Goal: Task Accomplishment & Management: Complete application form

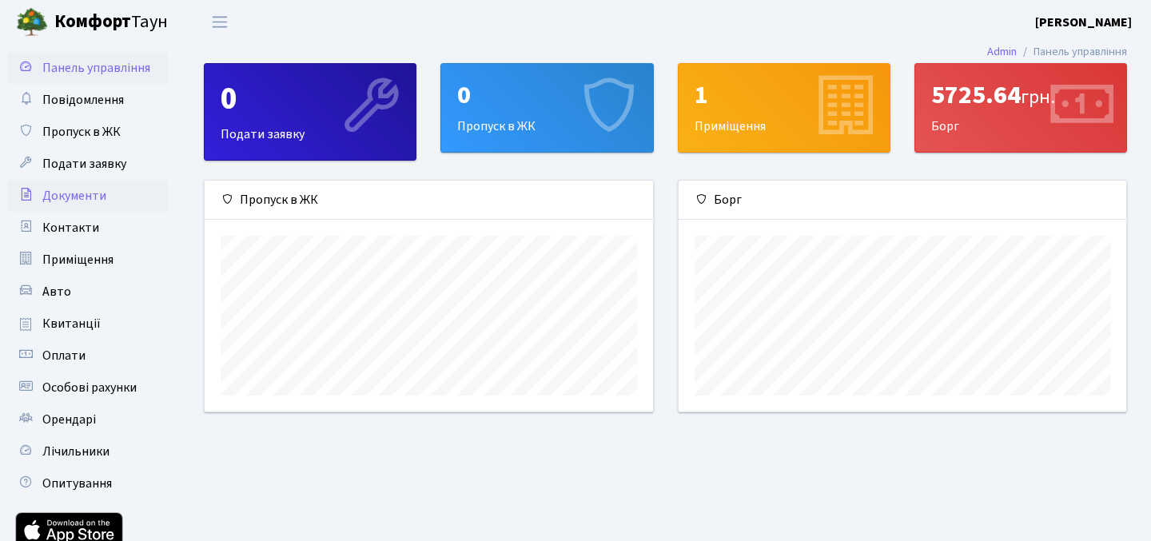
scroll to position [231, 447]
click at [98, 198] on span "Документи" at bounding box center [74, 196] width 64 height 18
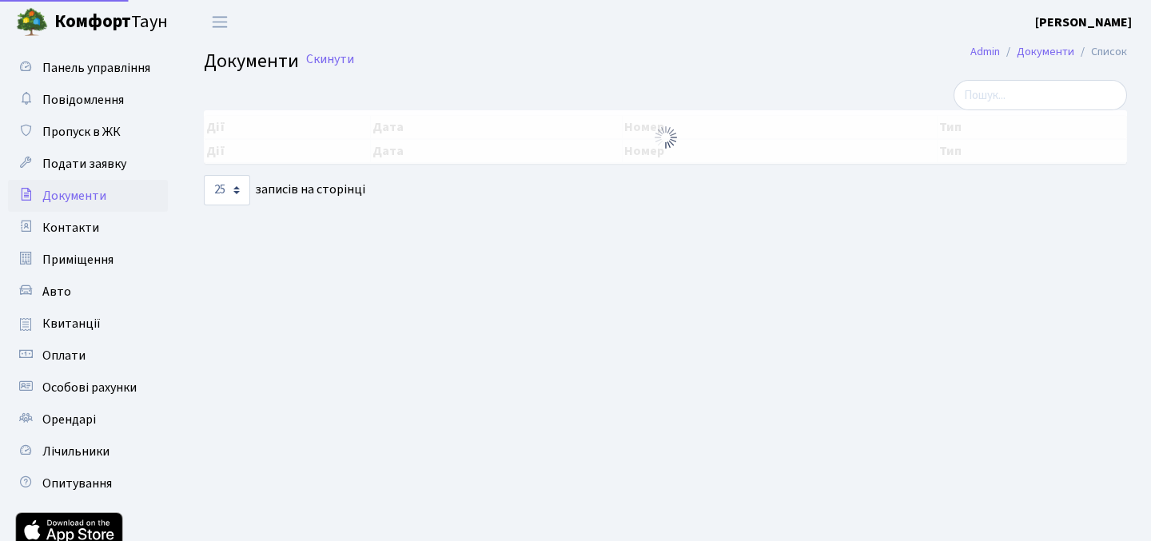
select select "25"
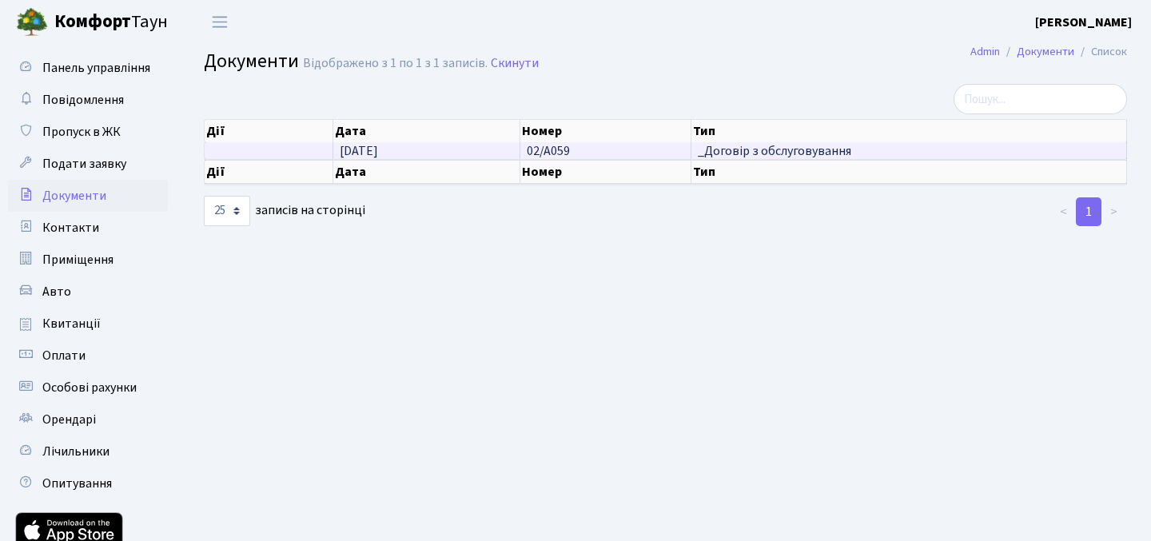
click at [560, 145] on span "02/А059" at bounding box center [548, 151] width 43 height 18
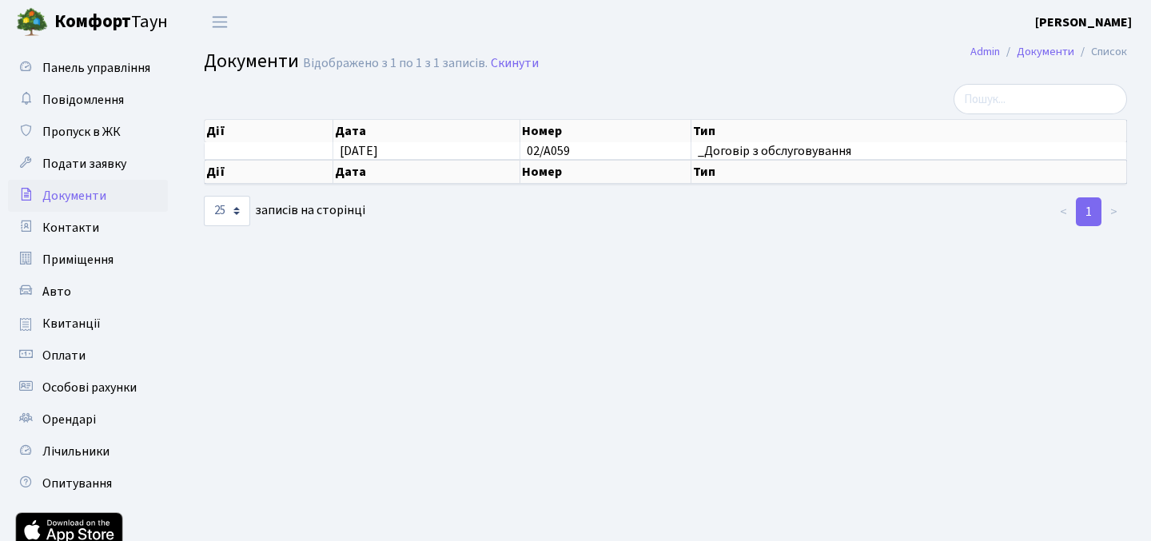
click at [736, 161] on th "Тип" at bounding box center [909, 172] width 436 height 24
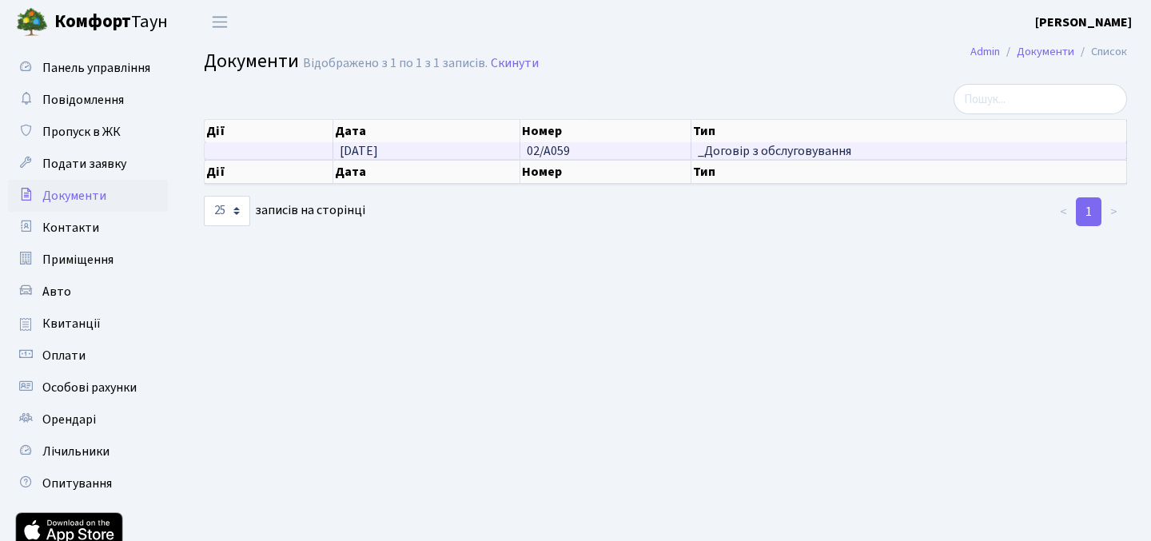
click at [251, 151] on td at bounding box center [269, 150] width 129 height 17
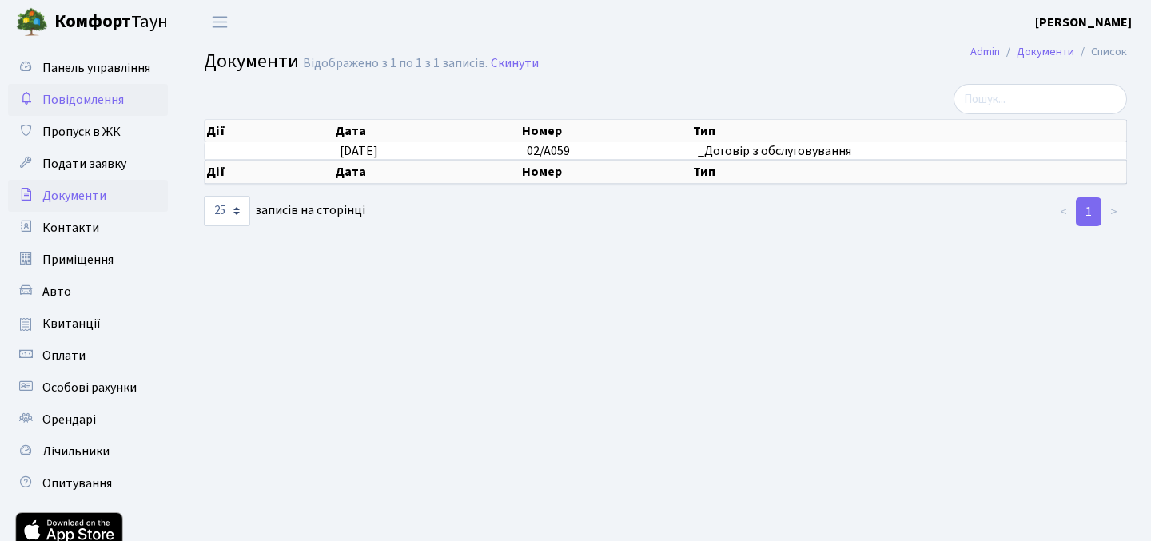
click at [109, 105] on span "Повідомлення" at bounding box center [83, 100] width 82 height 18
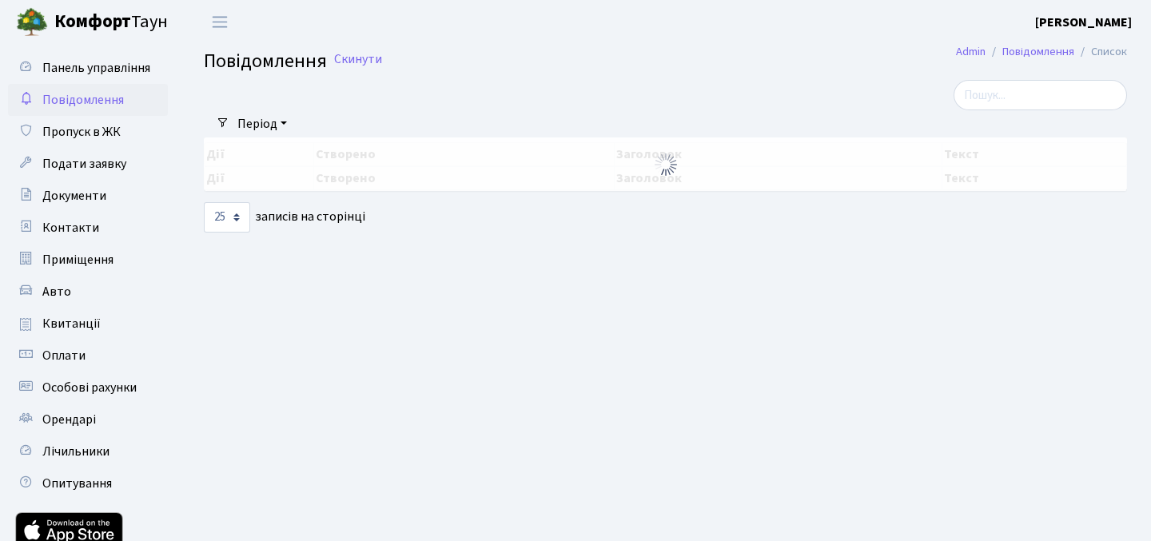
select select "25"
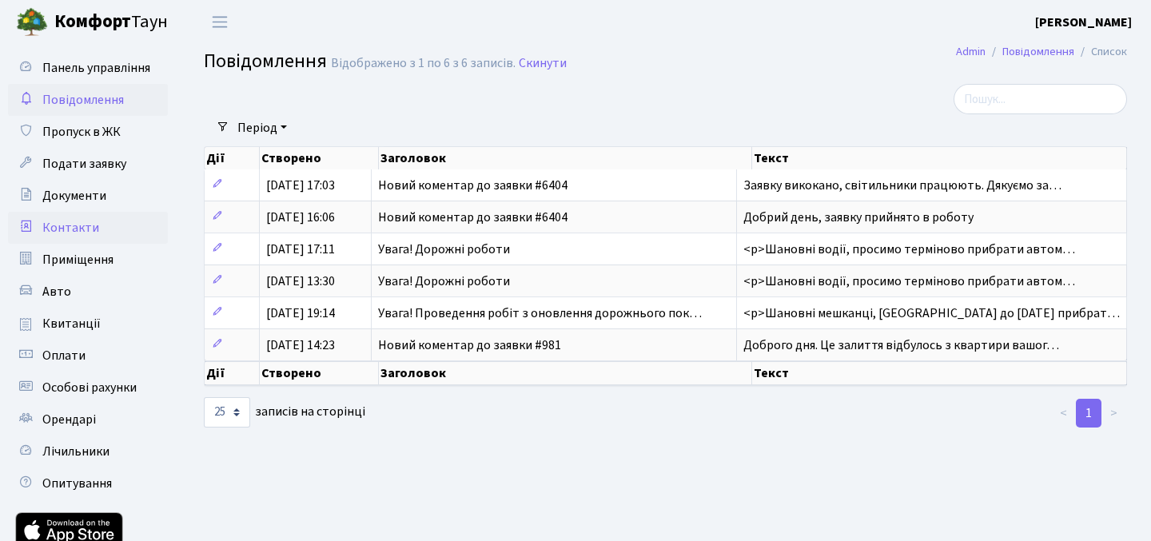
click at [97, 232] on link "Контакти" at bounding box center [88, 228] width 160 height 32
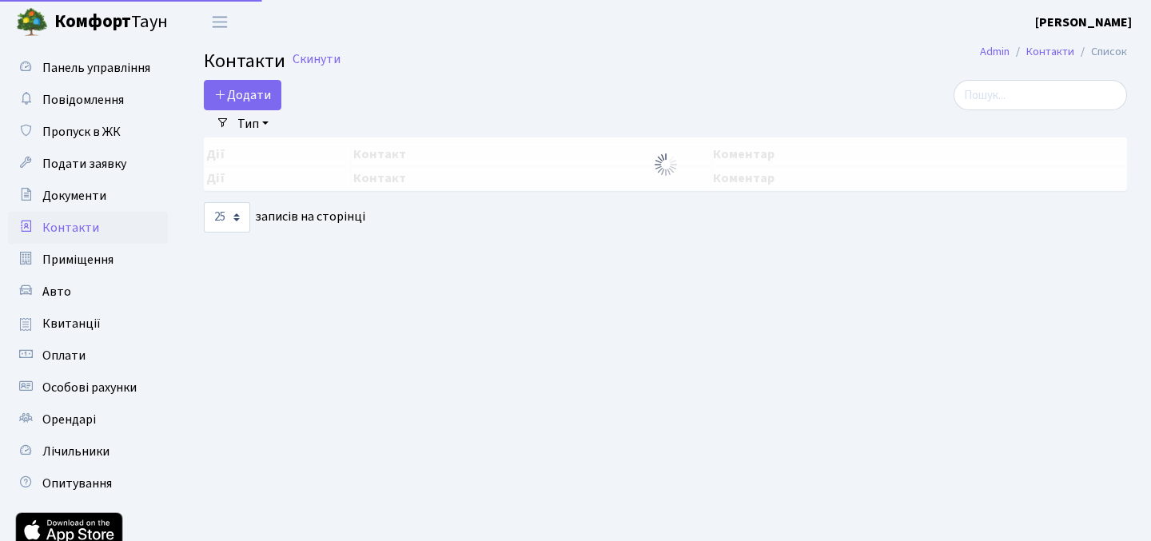
select select "25"
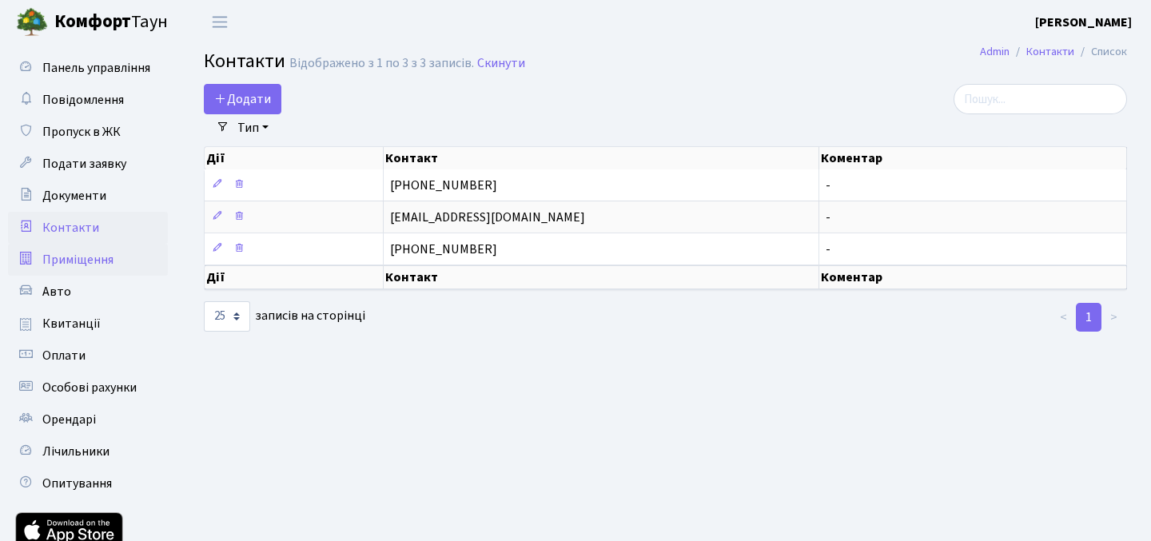
click at [103, 264] on span "Приміщення" at bounding box center [77, 260] width 71 height 18
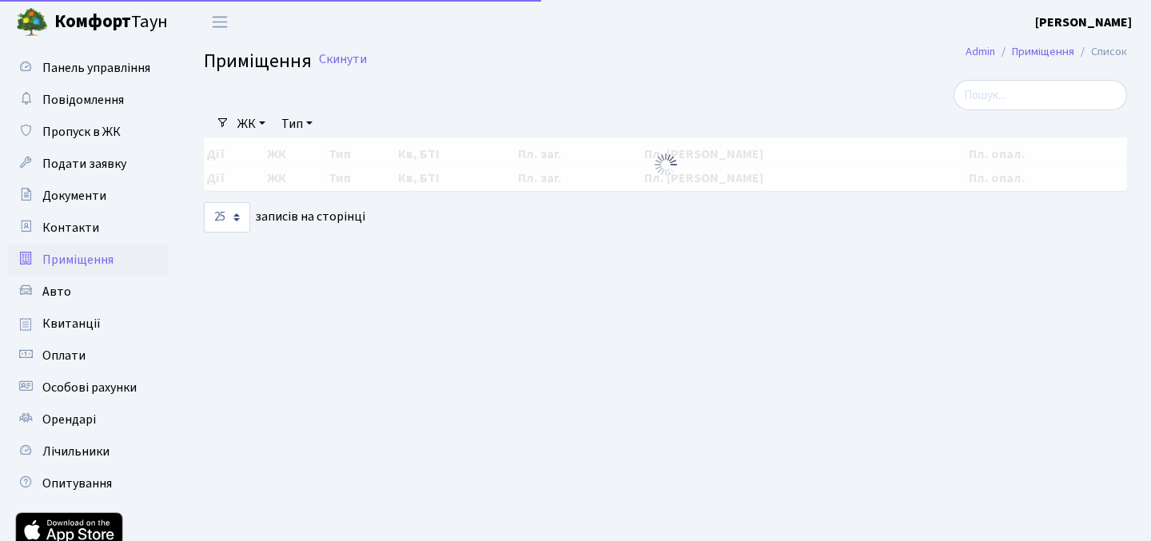
select select "25"
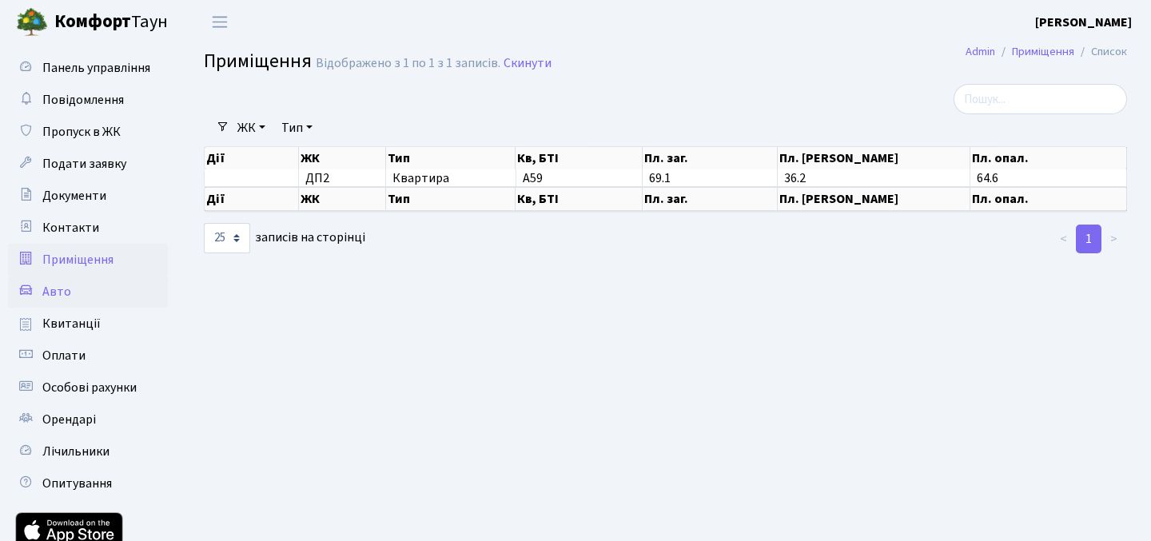
click at [94, 288] on link "Авто" at bounding box center [88, 292] width 160 height 32
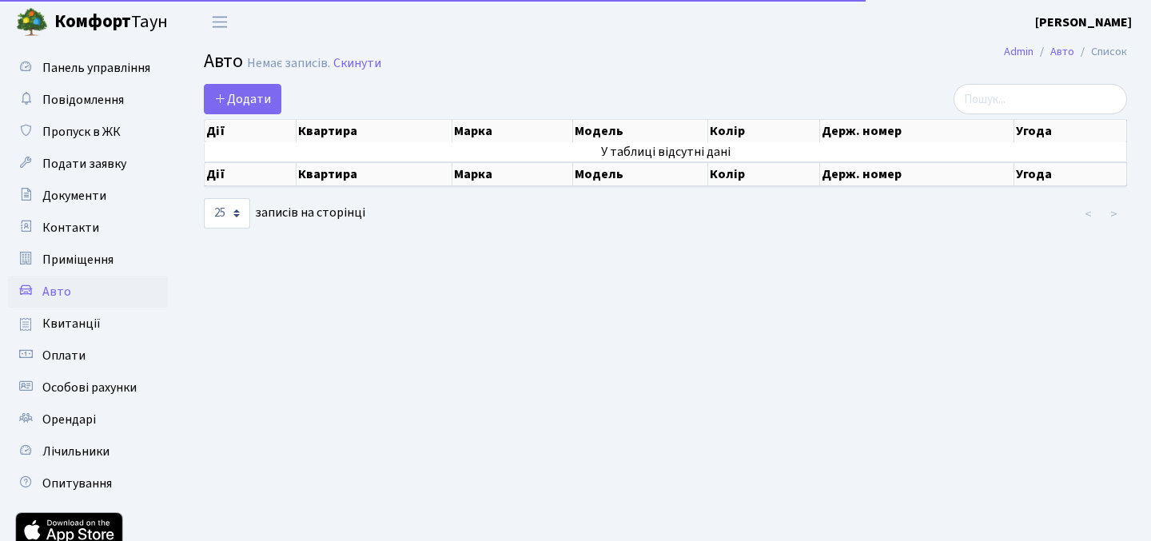
select select "25"
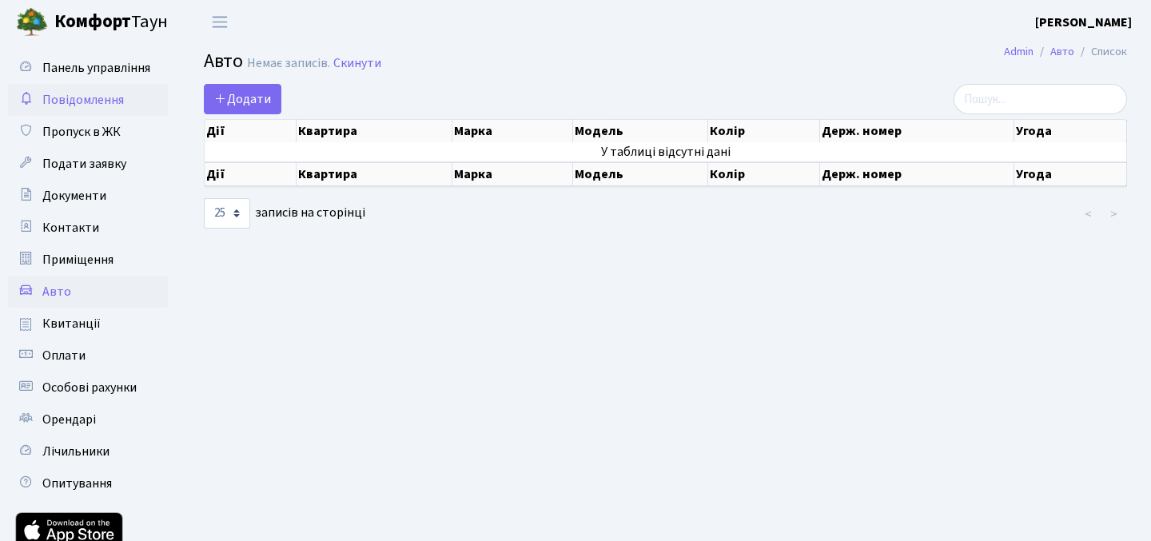
click at [79, 87] on link "Повідомлення" at bounding box center [88, 100] width 160 height 32
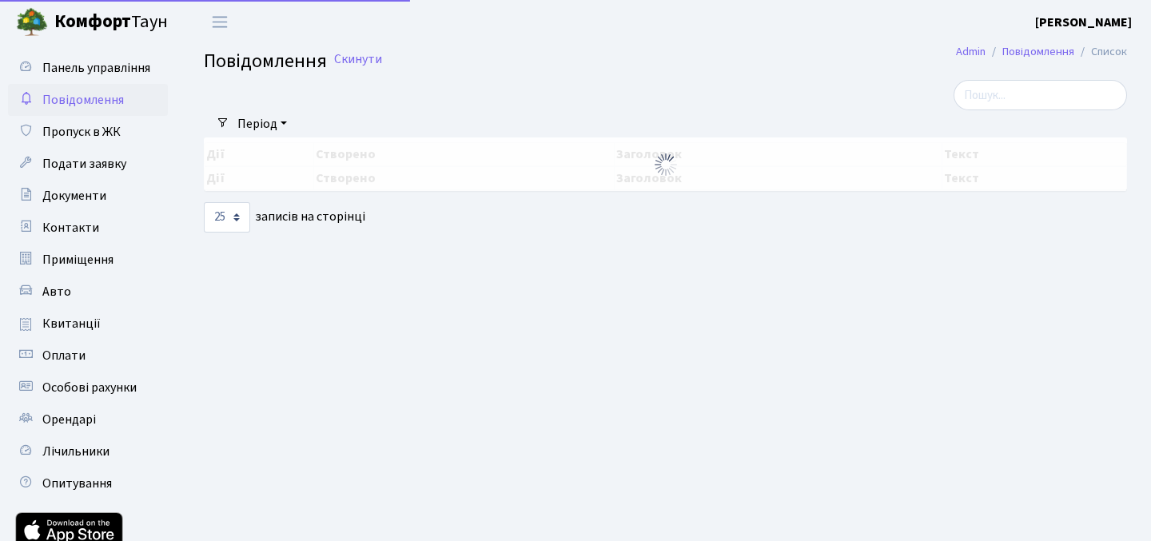
select select "25"
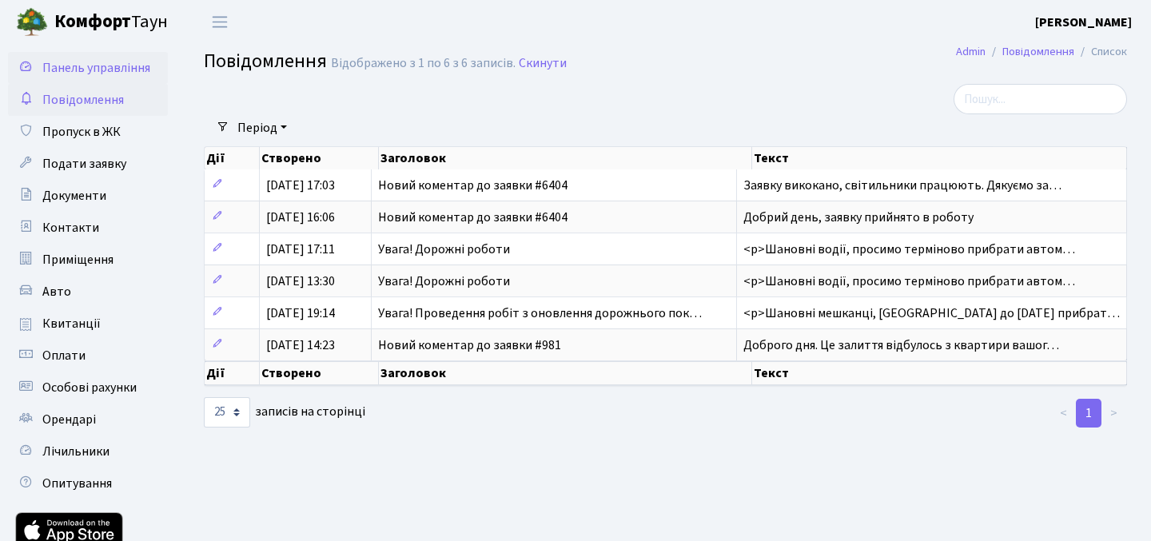
click at [97, 69] on span "Панель управління" at bounding box center [96, 68] width 108 height 18
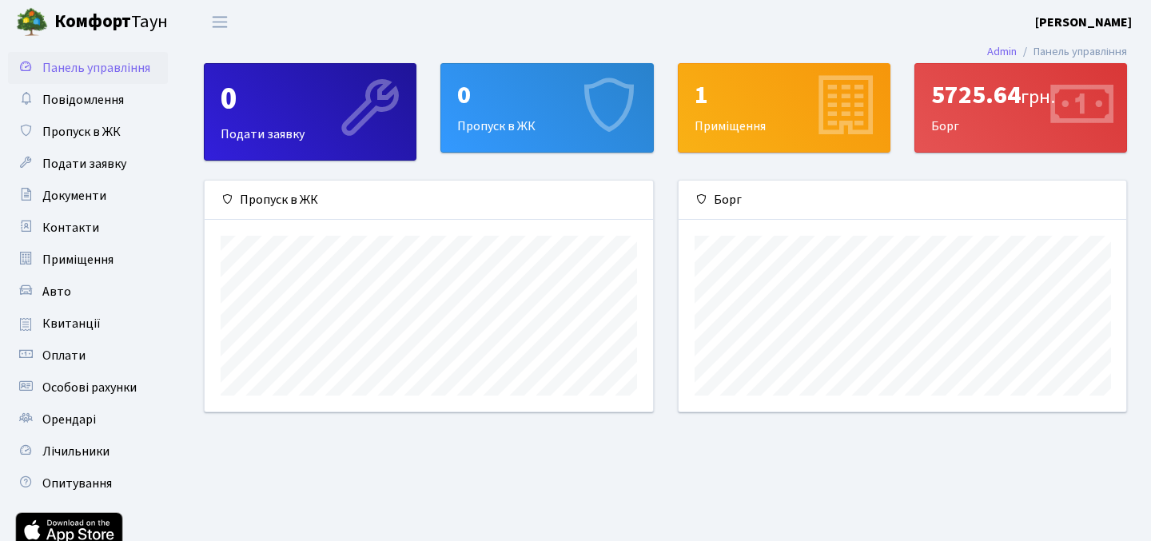
scroll to position [231, 447]
click at [320, 133] on div "0 Подати заявку" at bounding box center [310, 112] width 211 height 96
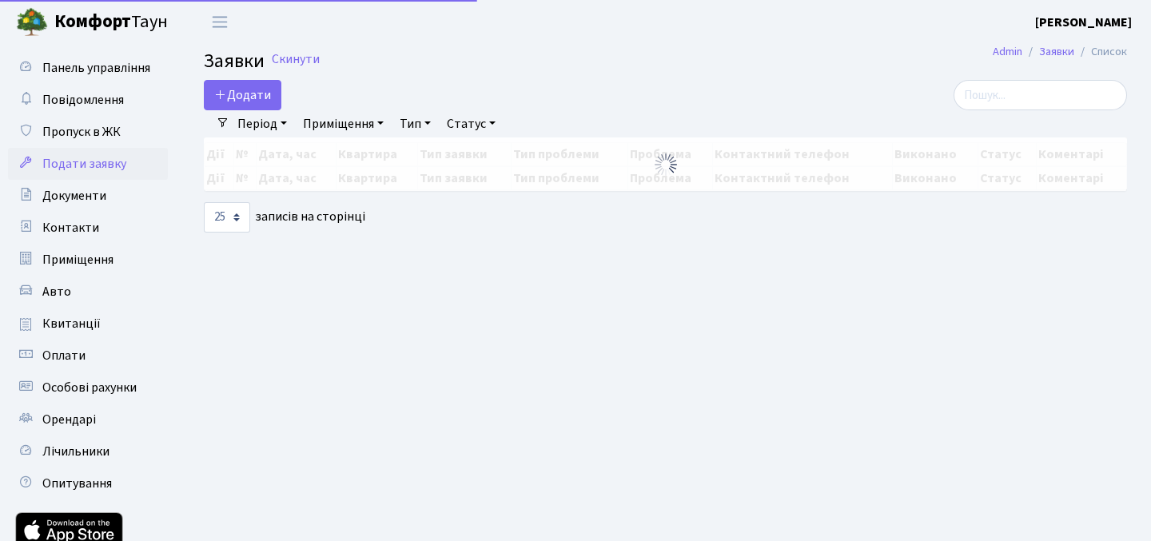
select select "25"
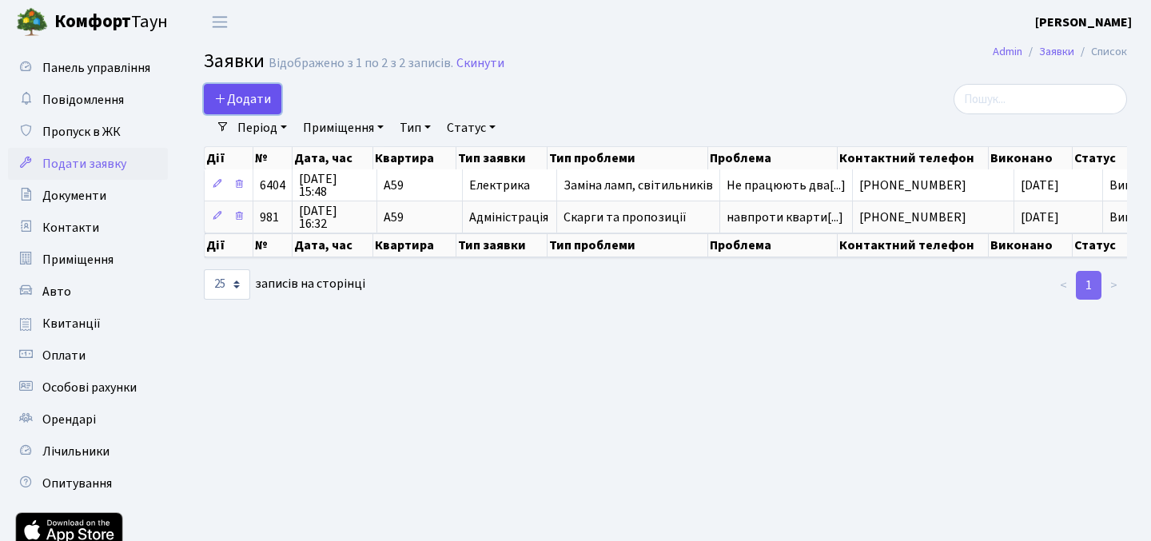
click at [268, 96] on span "Додати" at bounding box center [242, 99] width 57 height 18
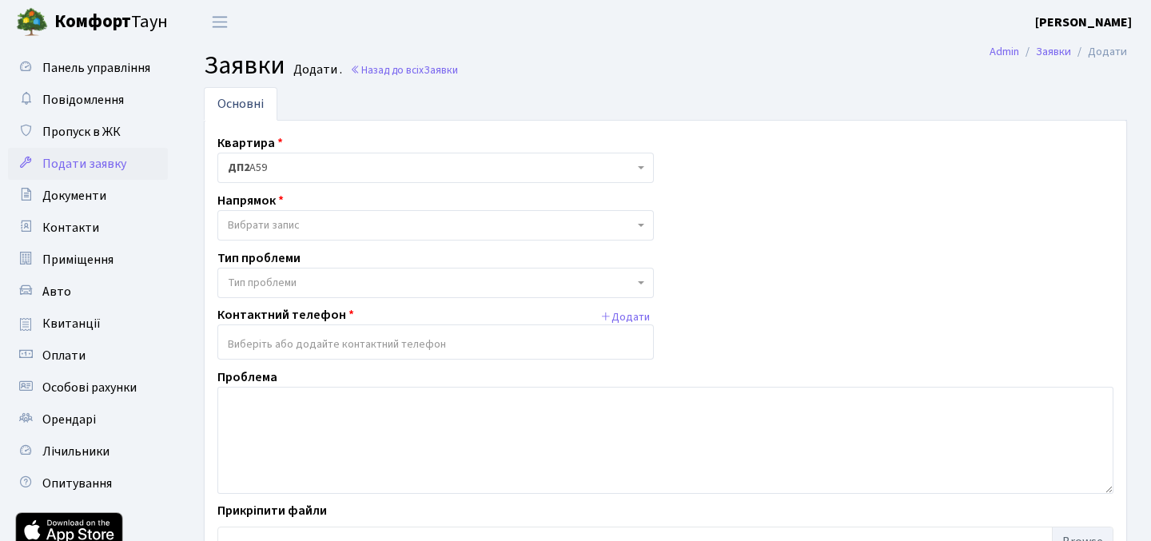
click at [412, 233] on span "Вибрати запис" at bounding box center [431, 225] width 406 height 16
